Goal: Learn about a topic: Learn about a topic

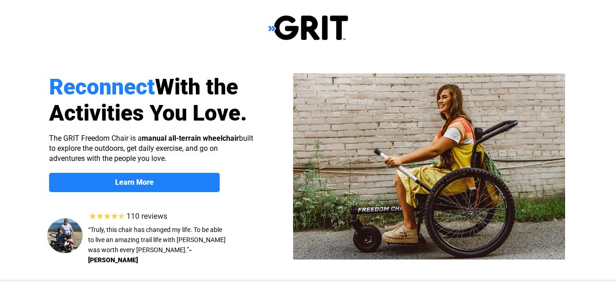
select select "US"
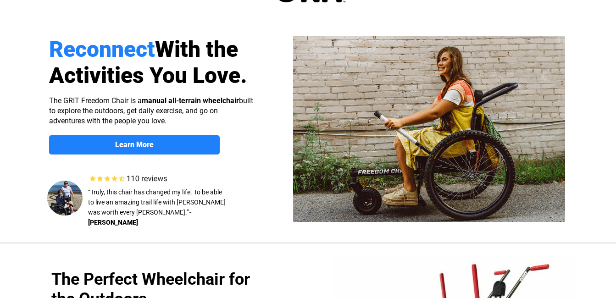
scroll to position [48, 0]
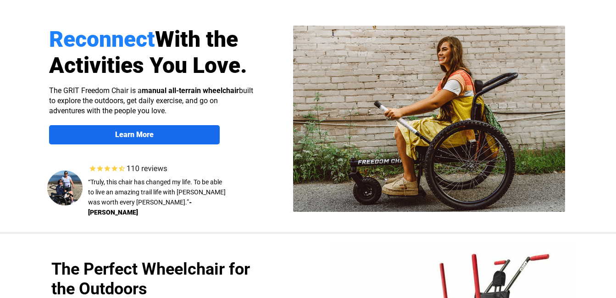
click at [103, 135] on span "Learn More" at bounding box center [134, 134] width 171 height 9
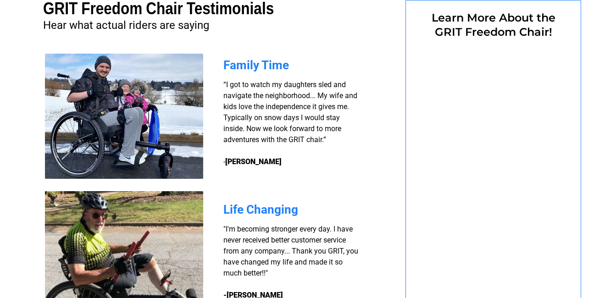
select select "US"
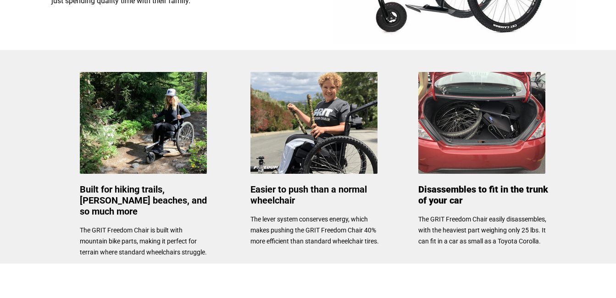
scroll to position [390, 0]
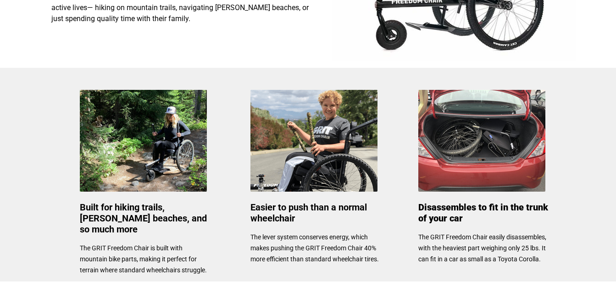
click at [327, 139] on img at bounding box center [313, 141] width 127 height 102
click at [328, 148] on img at bounding box center [313, 141] width 127 height 102
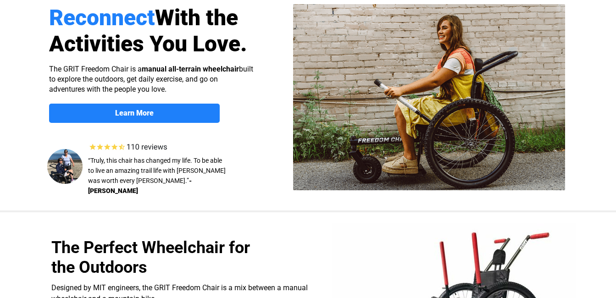
scroll to position [45, 0]
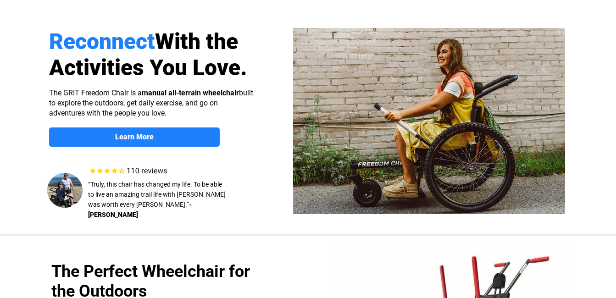
click at [425, 133] on img at bounding box center [429, 121] width 272 height 186
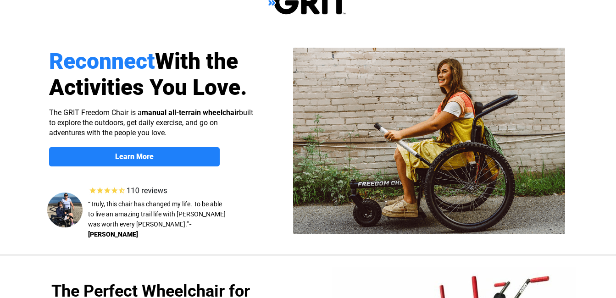
scroll to position [0, 0]
